Goal: Task Accomplishment & Management: Complete application form

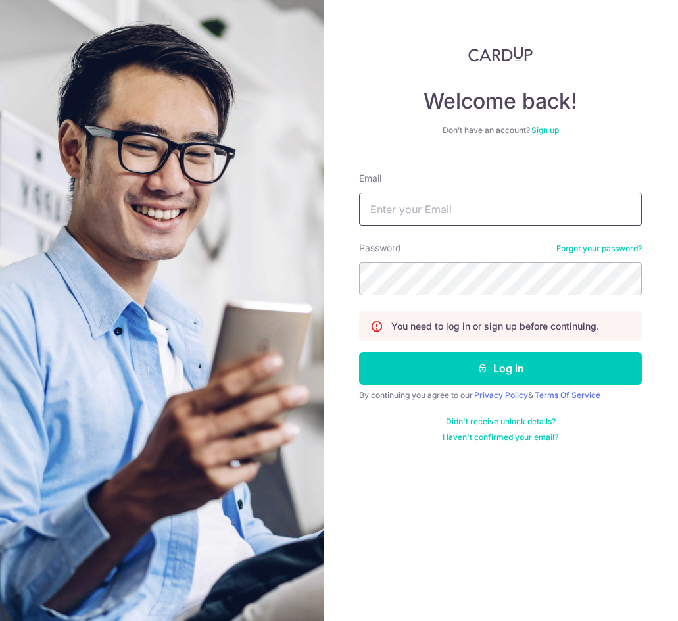
click at [467, 204] on input "Email" at bounding box center [500, 209] width 283 height 33
type input "div@eyebracesclinic.com"
click at [359, 352] on button "Log in" at bounding box center [500, 368] width 283 height 33
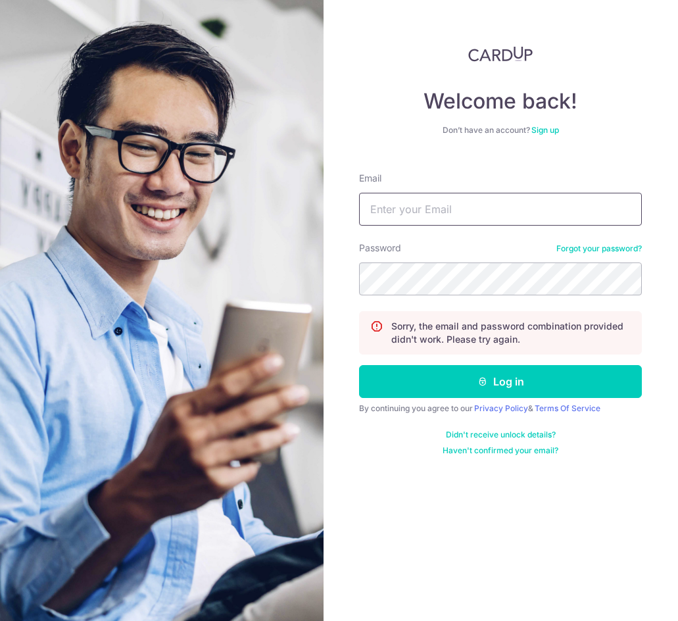
click at [465, 219] on input "Email" at bounding box center [500, 209] width 283 height 33
type input "[EMAIL_ADDRESS][DOMAIN_NAME]"
click at [359, 365] on button "Log in" at bounding box center [500, 381] width 283 height 33
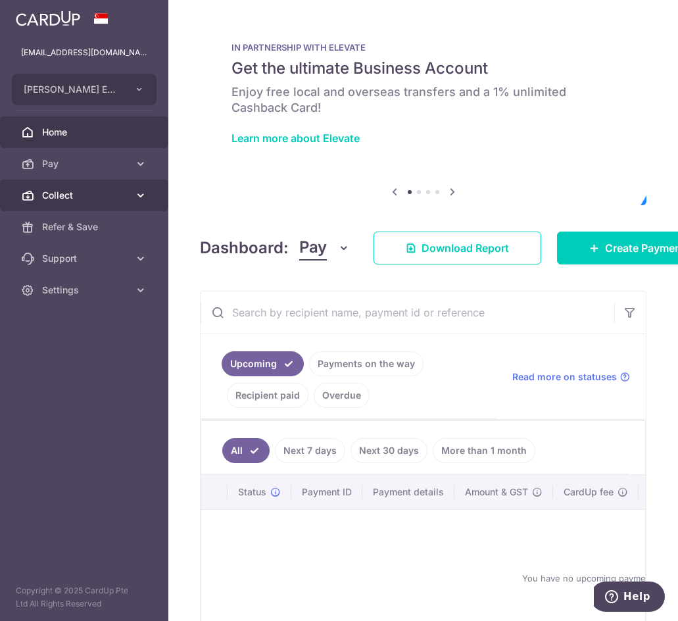
click at [124, 192] on span "Collect" at bounding box center [85, 195] width 87 height 13
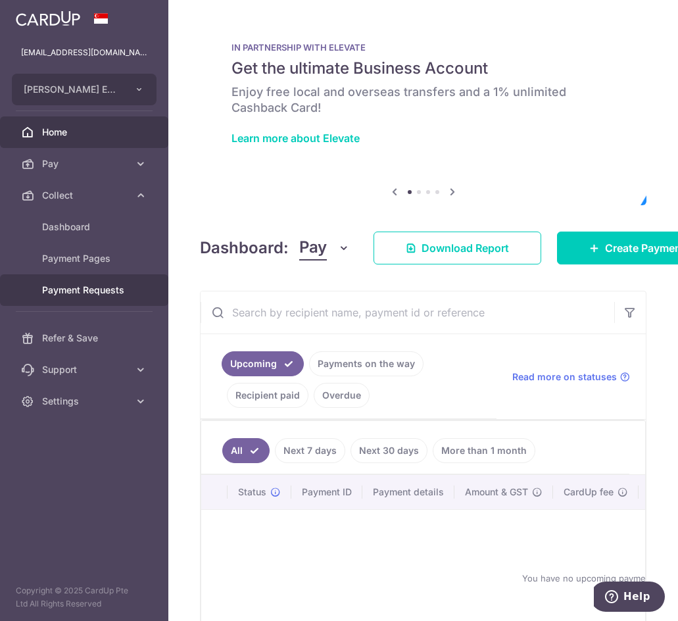
click at [93, 285] on span "Payment Requests" at bounding box center [85, 289] width 87 height 13
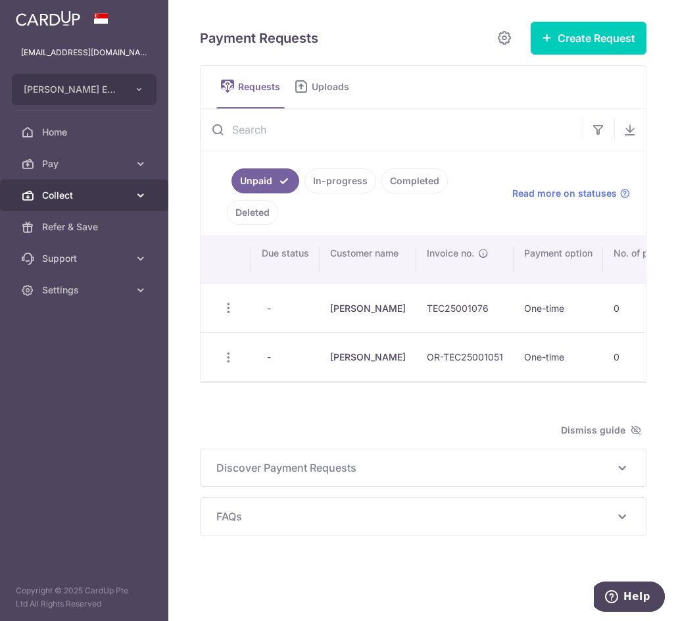
click at [141, 200] on icon at bounding box center [140, 195] width 13 height 13
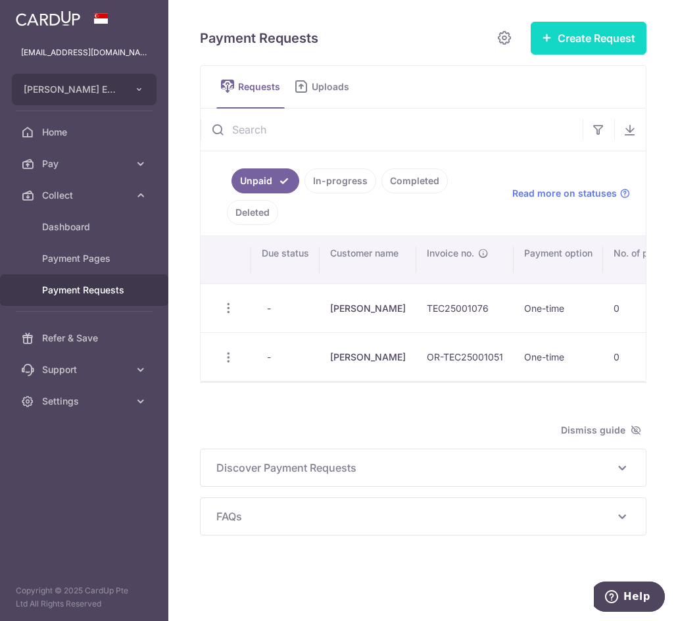
click at [571, 41] on button "Create Request" at bounding box center [588, 38] width 116 height 33
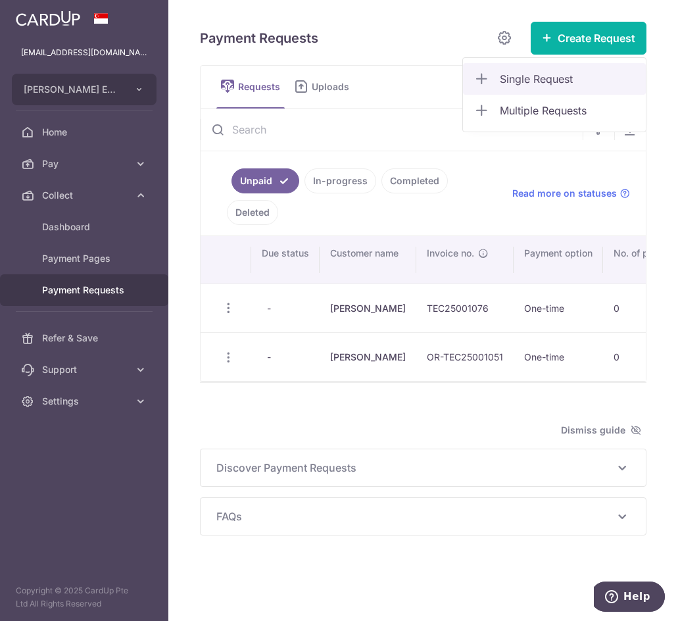
click at [557, 77] on span "Single Request" at bounding box center [567, 79] width 135 height 16
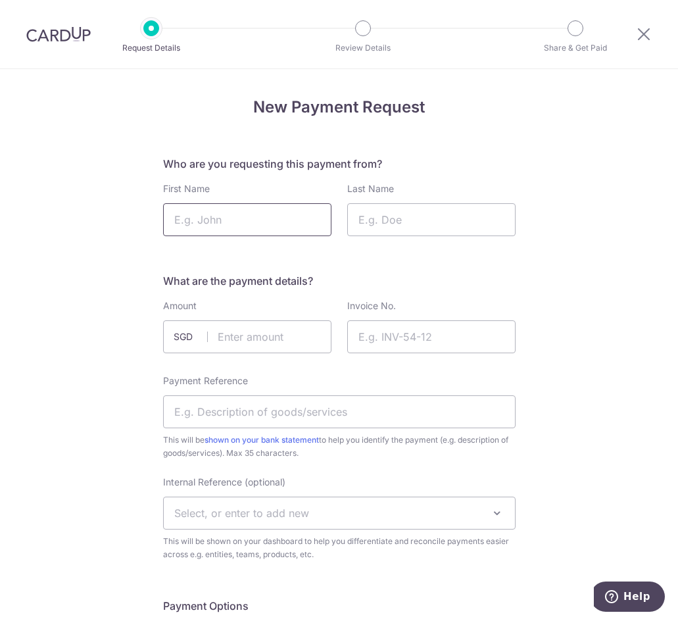
click at [275, 225] on input "First Name" at bounding box center [247, 219] width 168 height 33
type input "Ian"
type input "Yip"
click at [254, 340] on input "text" at bounding box center [247, 336] width 168 height 33
type input "163.50"
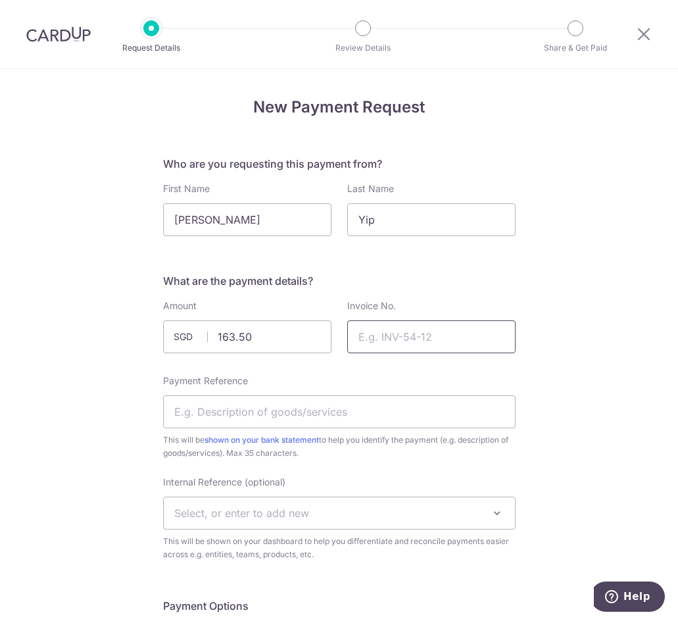
click at [427, 328] on input "Invoice No." at bounding box center [431, 336] width 168 height 33
click at [381, 344] on input "Invoice No." at bounding box center [431, 336] width 168 height 33
paste input "OR-TEC25001133"
type input "OR-TEC25001133"
click at [283, 413] on input "Payment Reference" at bounding box center [339, 411] width 352 height 33
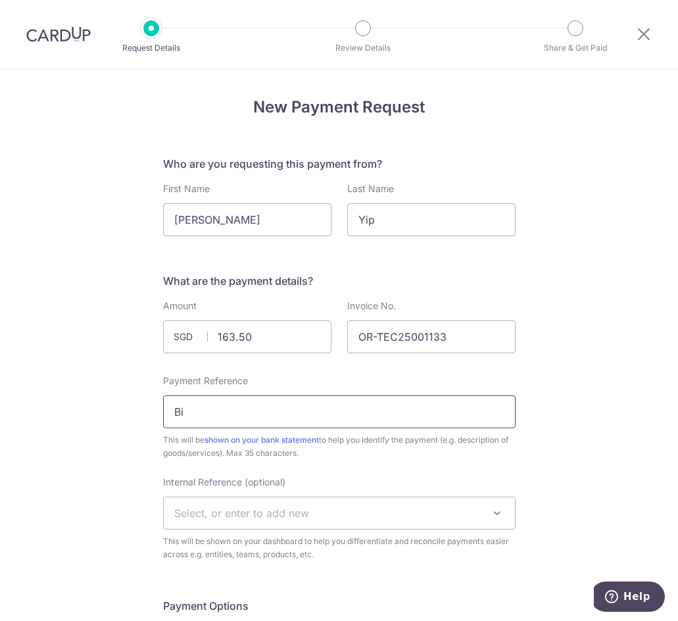
type input "B"
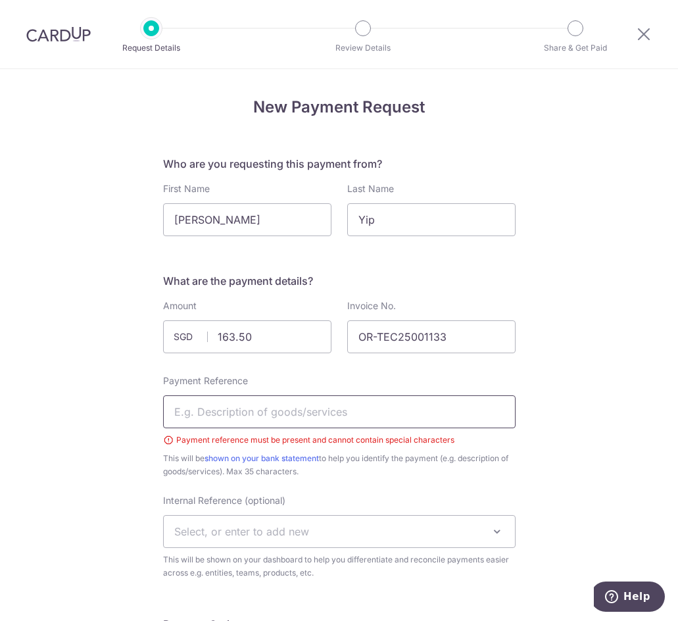
type input "S"
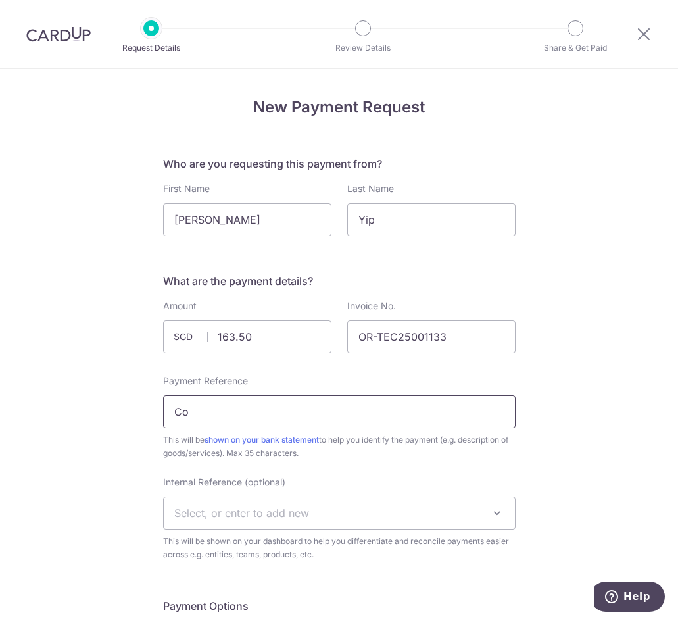
type input "C"
type input "B"
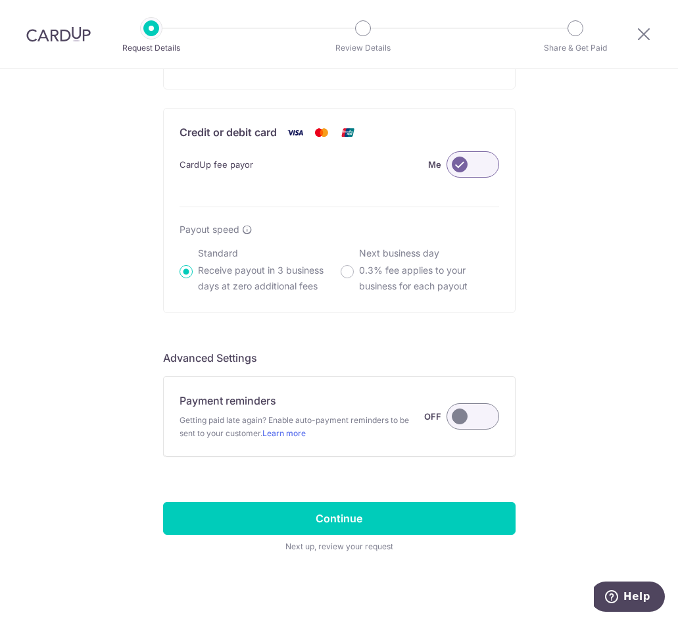
scroll to position [864, 0]
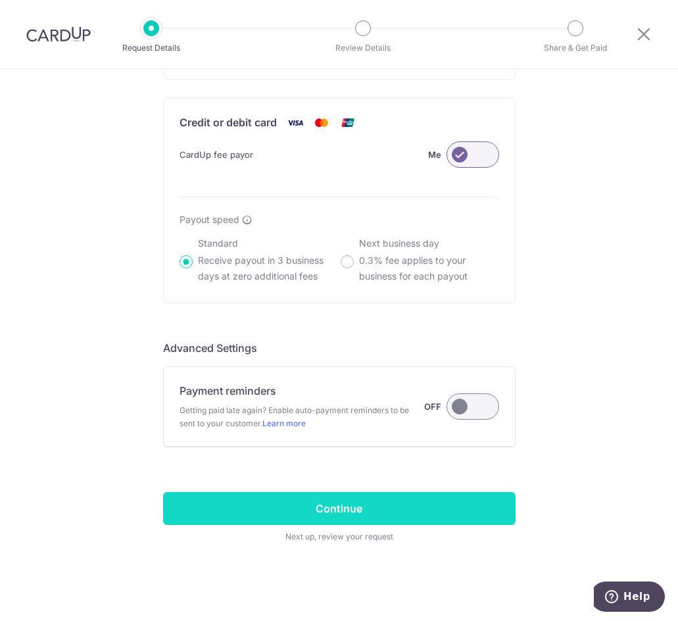
type input "Coopervision Biofinity x 2 boxes"
click at [340, 508] on input "Continue" at bounding box center [339, 508] width 352 height 33
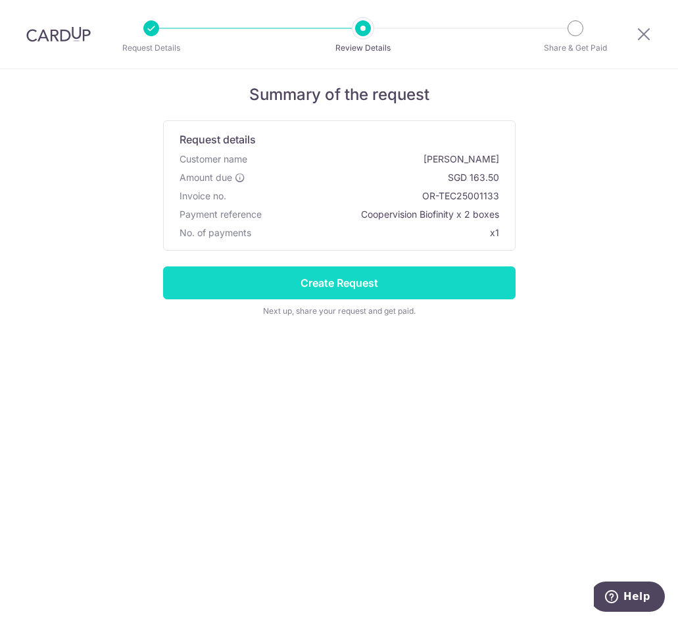
click at [362, 287] on input "Create Request" at bounding box center [339, 282] width 352 height 33
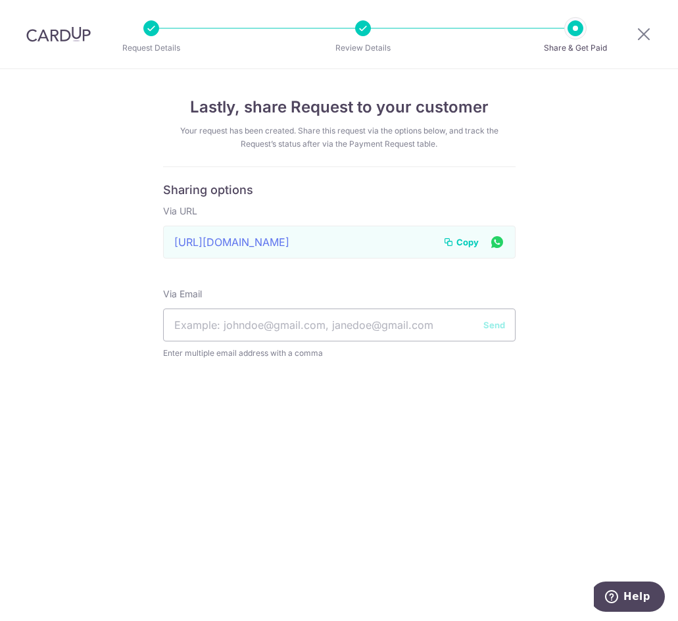
click at [452, 240] on icon at bounding box center [448, 242] width 11 height 11
click at [643, 37] on icon at bounding box center [644, 34] width 16 height 16
